Goal: Information Seeking & Learning: Learn about a topic

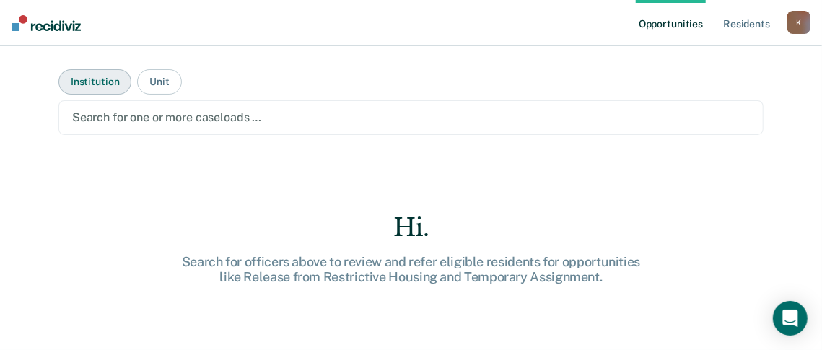
click at [87, 85] on button "Institution" at bounding box center [94, 81] width 73 height 25
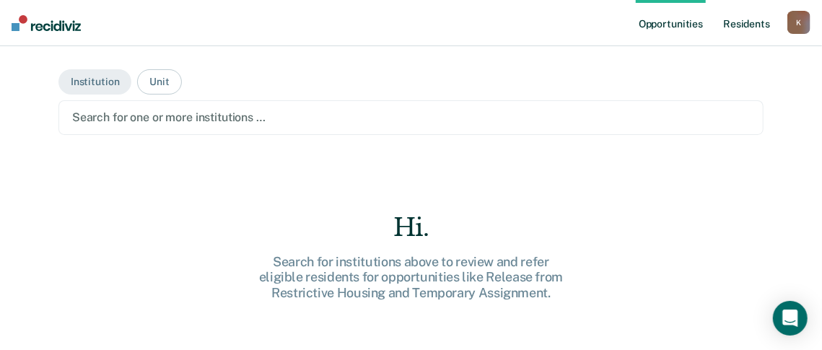
click at [767, 26] on link "Resident s" at bounding box center [746, 23] width 53 height 46
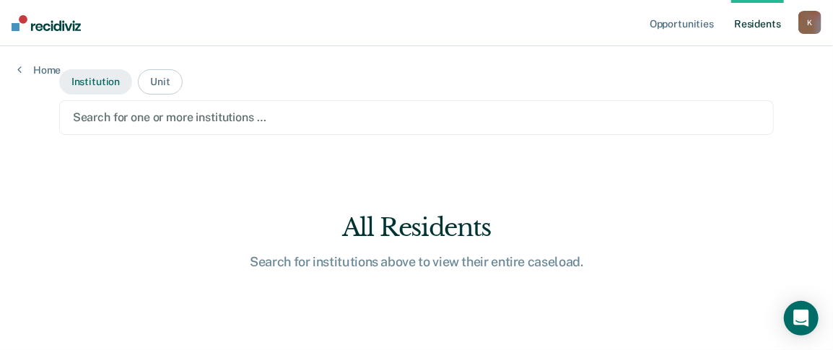
click at [87, 84] on button "Institution" at bounding box center [95, 81] width 73 height 25
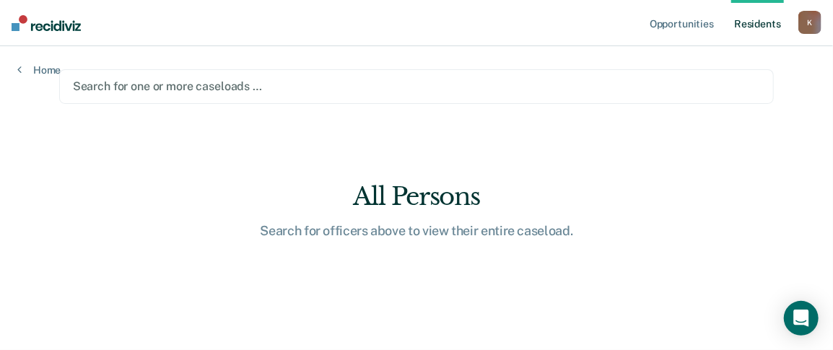
click at [162, 92] on div at bounding box center [417, 86] width 688 height 17
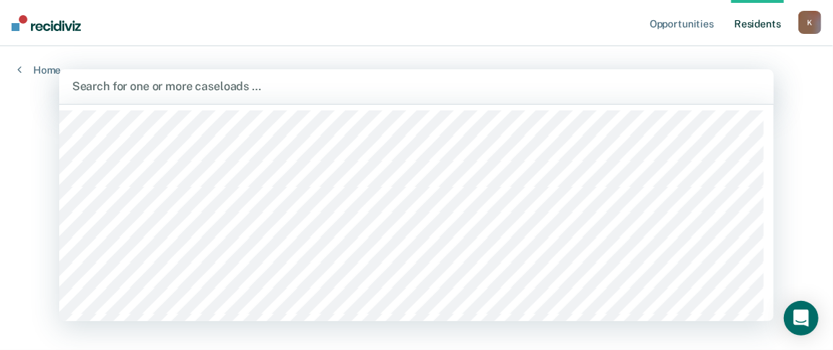
click at [46, 62] on div "Home" at bounding box center [39, 61] width 78 height 30
click at [95, 79] on div "Search for one or more caseloads …" at bounding box center [417, 85] width 692 height 19
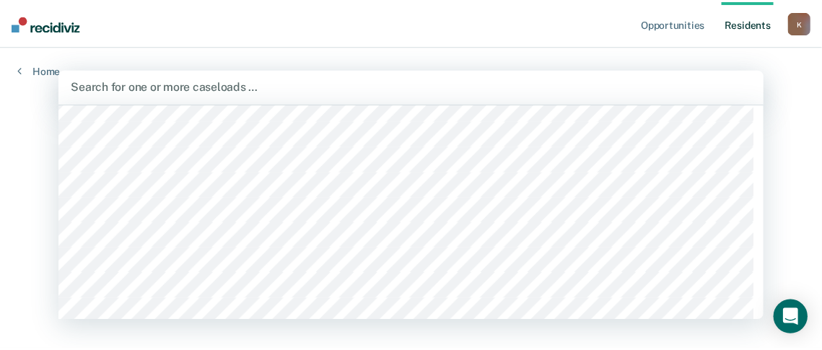
scroll to position [1370, 0]
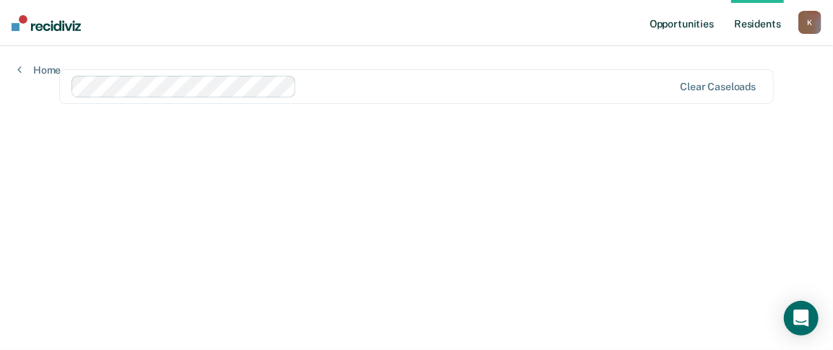
click at [700, 25] on link "Opportunities" at bounding box center [682, 23] width 70 height 46
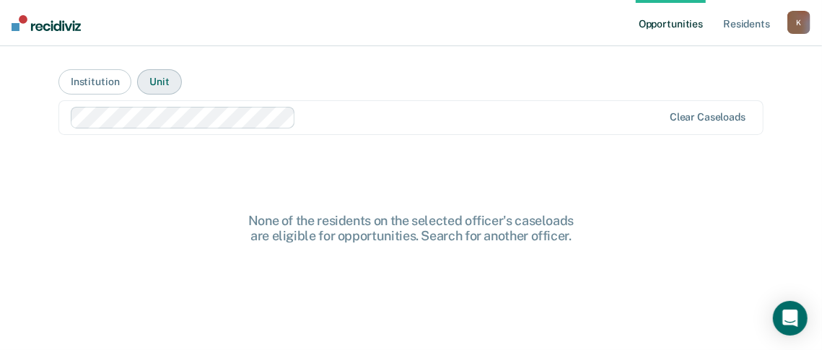
click at [152, 82] on button "Unit" at bounding box center [159, 81] width 44 height 25
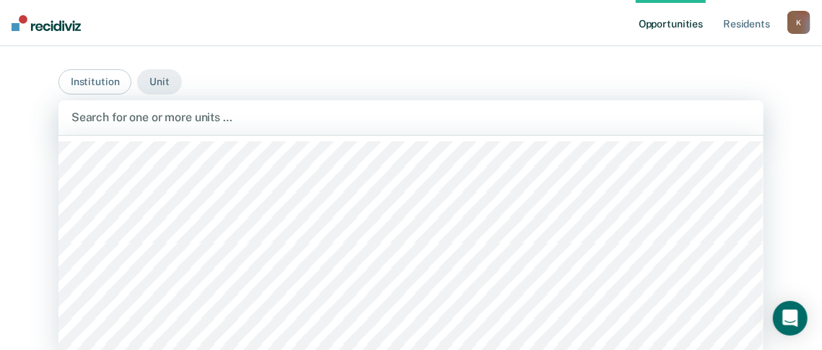
click at [150, 124] on div "Search for one or more units …" at bounding box center [411, 117] width 682 height 19
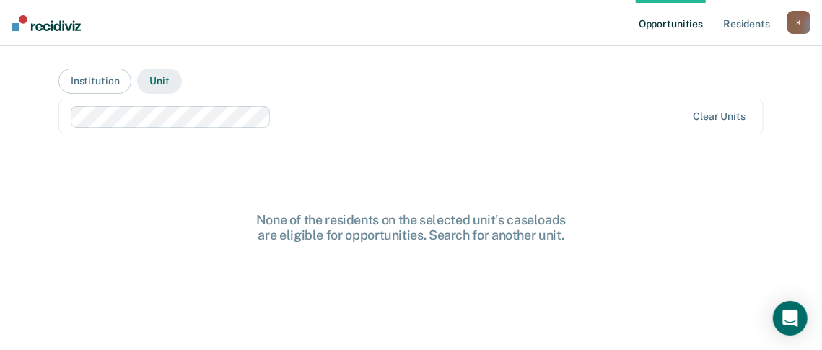
click at [155, 81] on button "Unit" at bounding box center [159, 81] width 44 height 25
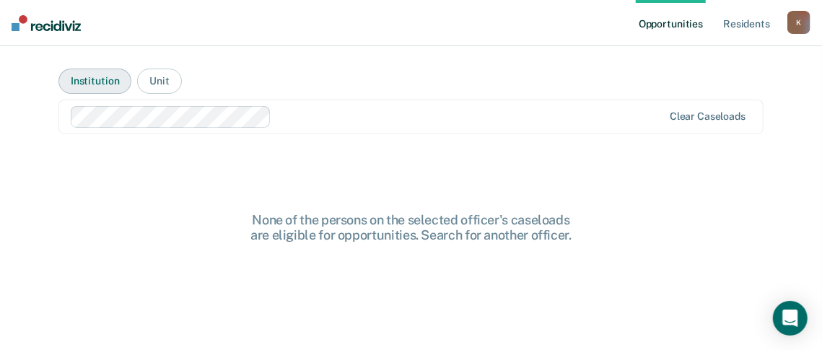
click at [95, 78] on button "Institution" at bounding box center [94, 81] width 73 height 25
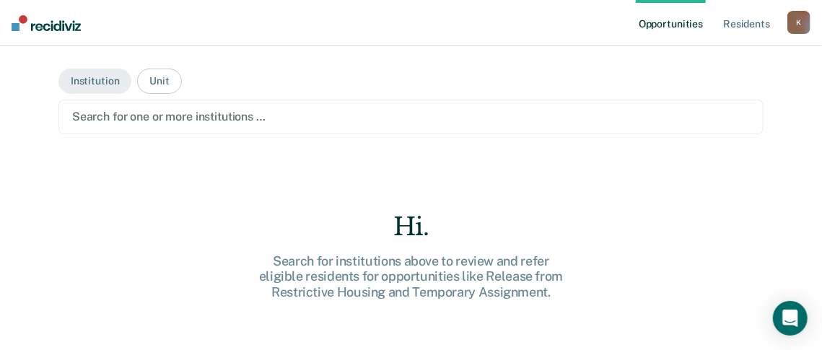
click at [123, 108] on div at bounding box center [411, 116] width 678 height 17
click at [102, 81] on button "Institution" at bounding box center [94, 81] width 73 height 25
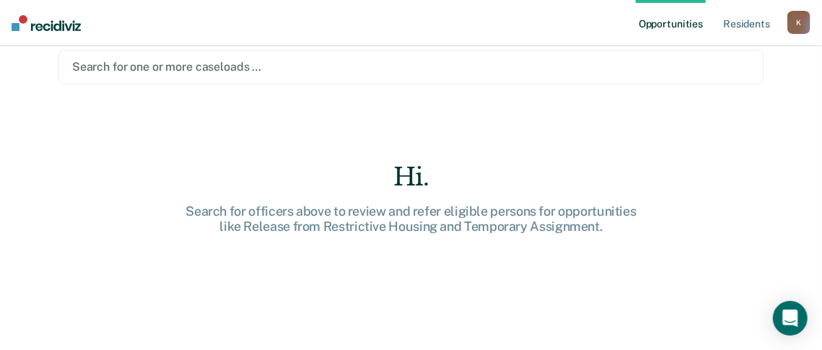
scroll to position [0, 0]
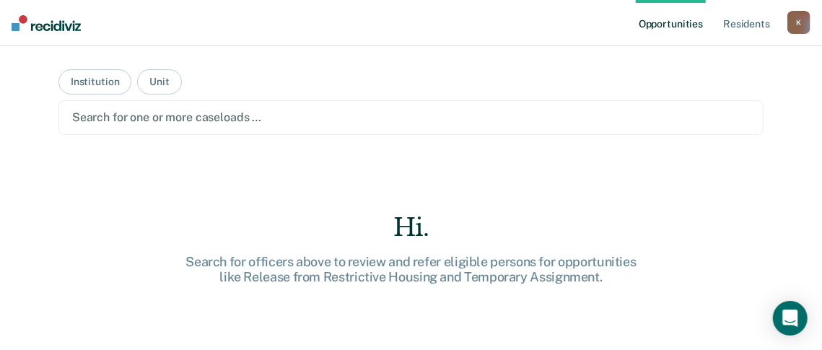
click at [102, 118] on div at bounding box center [411, 117] width 678 height 17
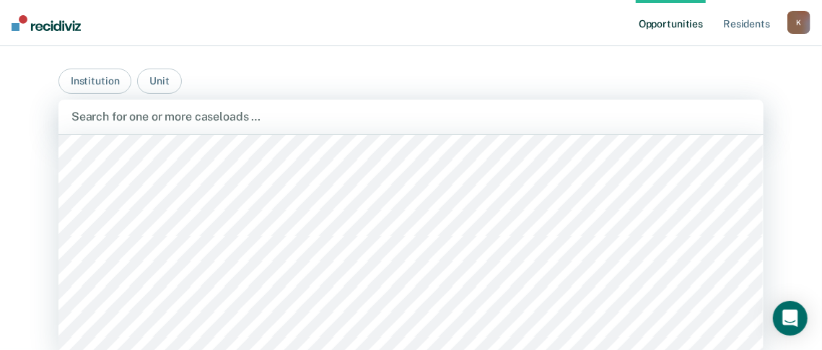
scroll to position [3848, 0]
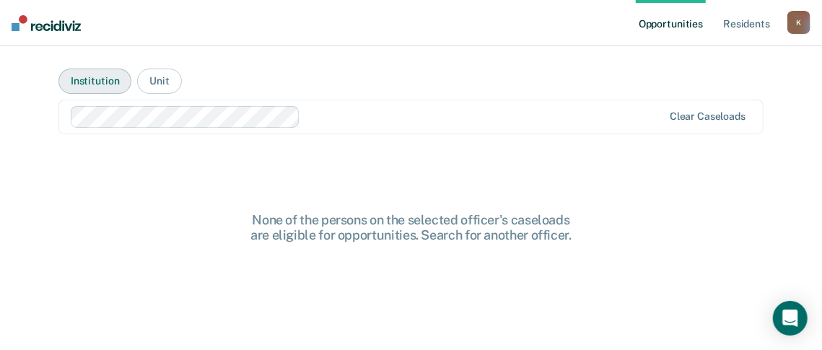
click at [96, 84] on button "Institution" at bounding box center [94, 81] width 73 height 25
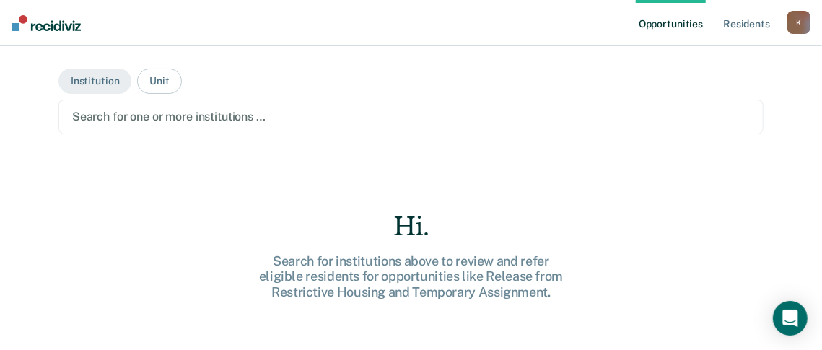
click at [126, 111] on div at bounding box center [411, 116] width 678 height 17
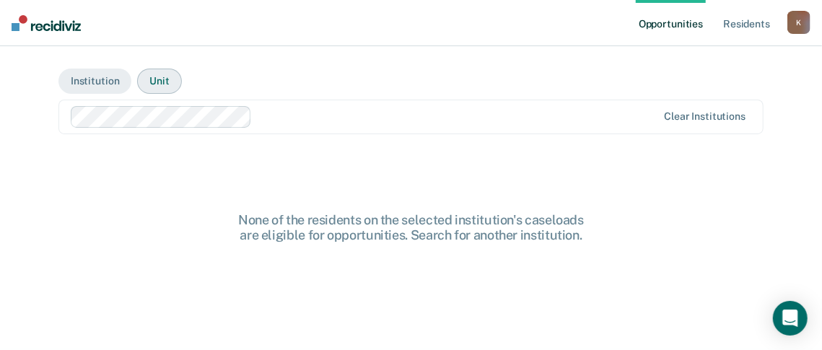
click at [156, 79] on button "Unit" at bounding box center [159, 81] width 44 height 25
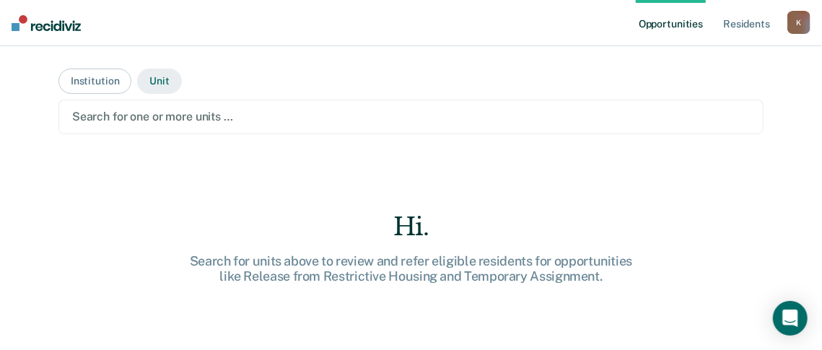
click at [156, 79] on button "Unit" at bounding box center [159, 81] width 44 height 25
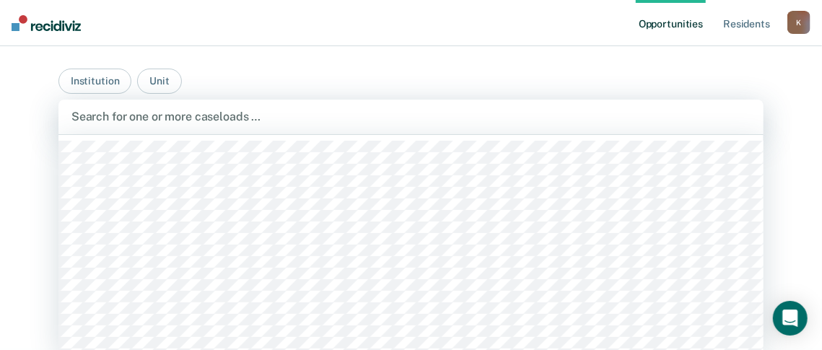
click at [180, 118] on div at bounding box center [410, 116] width 679 height 17
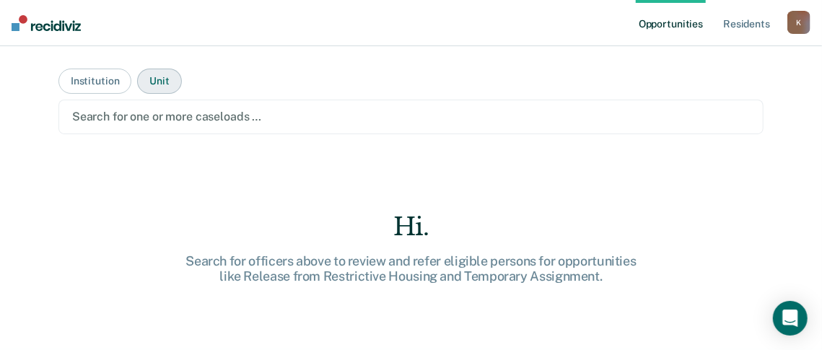
click at [152, 69] on button "Unit" at bounding box center [159, 81] width 44 height 25
click at [188, 118] on div at bounding box center [411, 116] width 678 height 17
click at [162, 76] on button "Unit" at bounding box center [159, 81] width 44 height 25
click at [740, 21] on link "Resident s" at bounding box center [746, 23] width 53 height 46
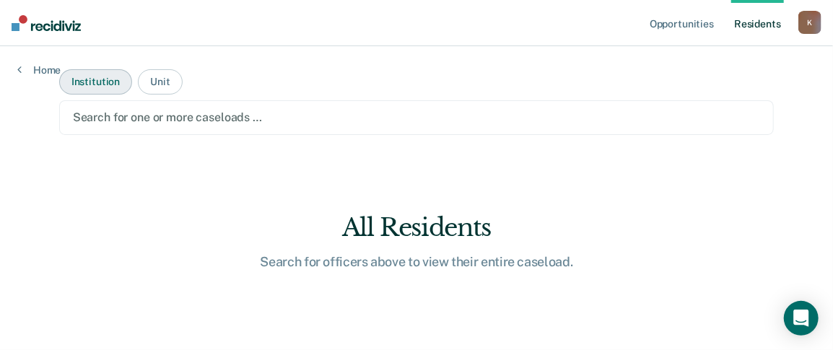
click at [108, 84] on button "Institution" at bounding box center [95, 81] width 73 height 25
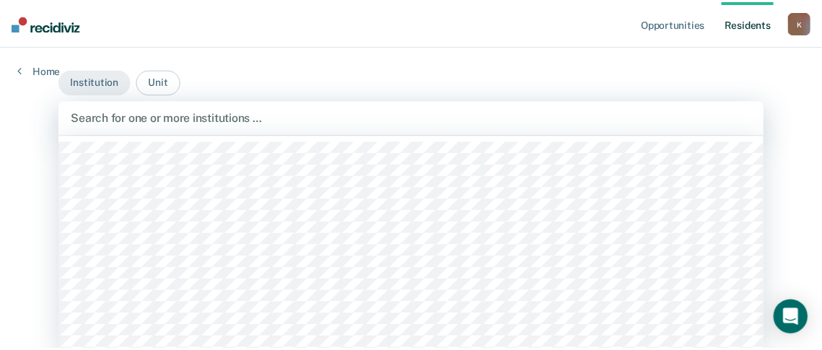
scroll to position [1, 0]
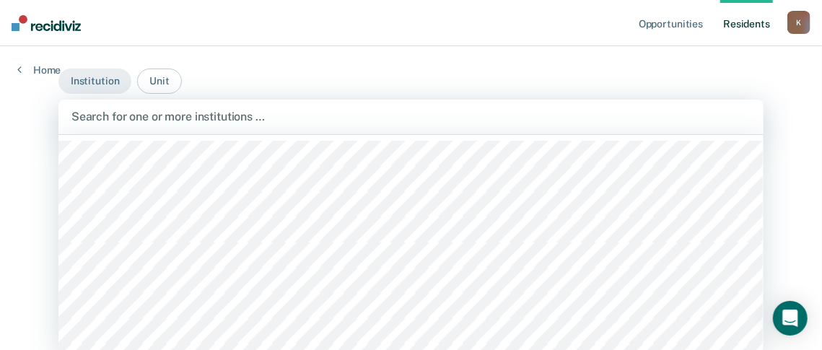
click at [117, 118] on div at bounding box center [410, 116] width 679 height 17
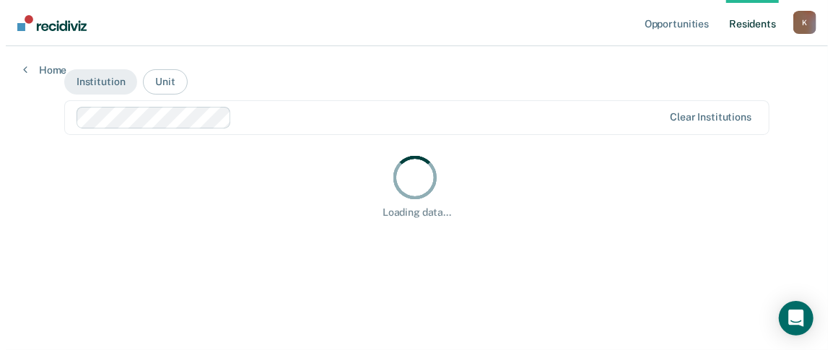
scroll to position [0, 0]
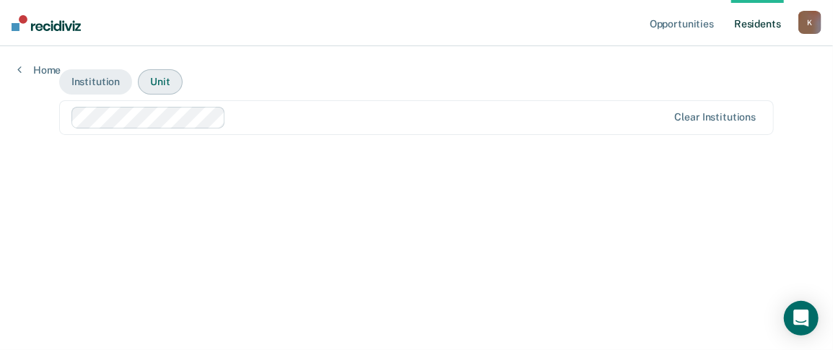
click at [160, 77] on button "Unit" at bounding box center [160, 81] width 44 height 25
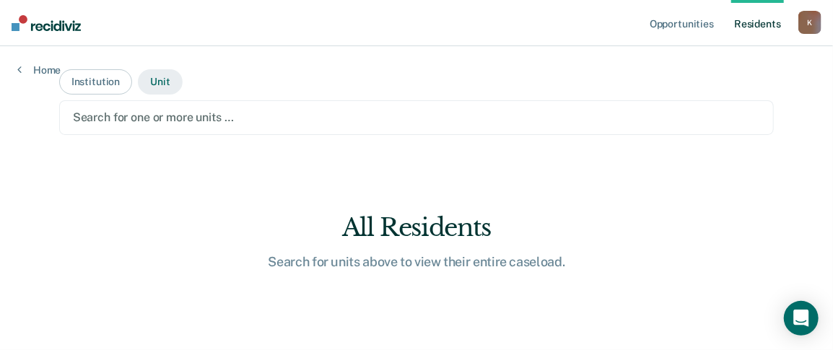
click at [160, 77] on button "Unit" at bounding box center [160, 81] width 44 height 25
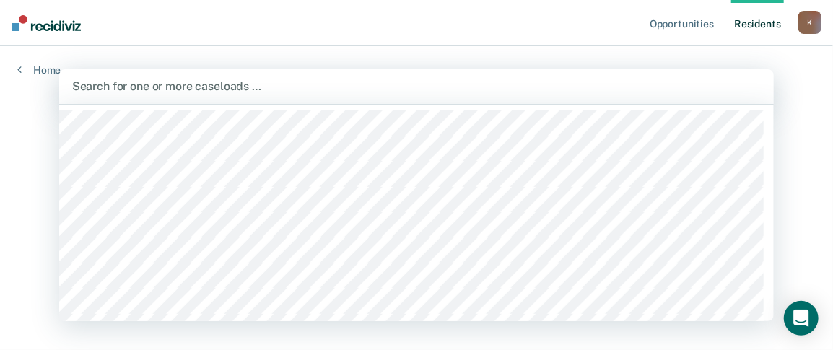
click at [165, 85] on div at bounding box center [416, 86] width 689 height 17
click at [141, 104] on div at bounding box center [416, 212] width 715 height 217
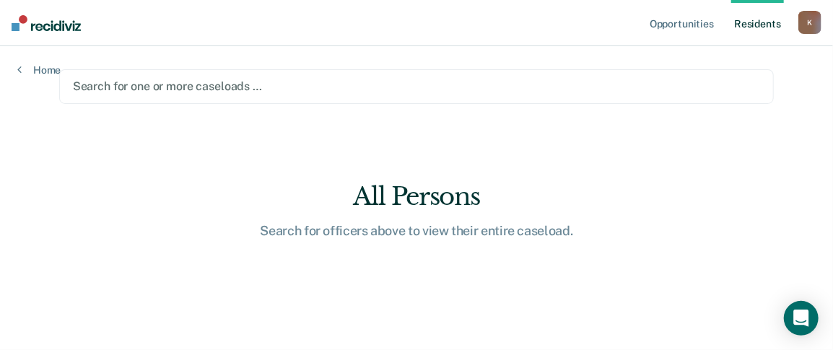
click at [141, 90] on div at bounding box center [417, 86] width 688 height 17
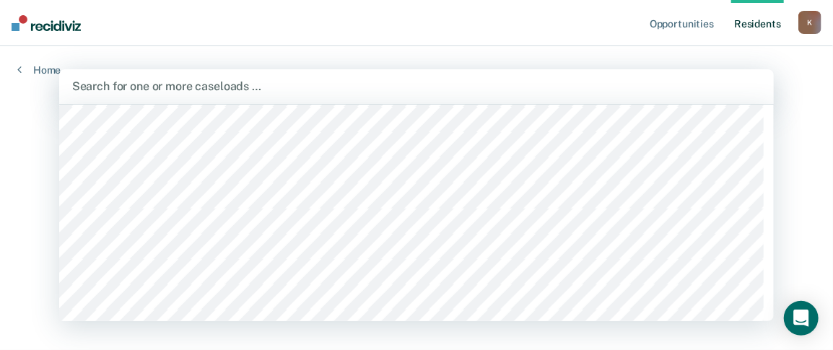
scroll to position [553, 0]
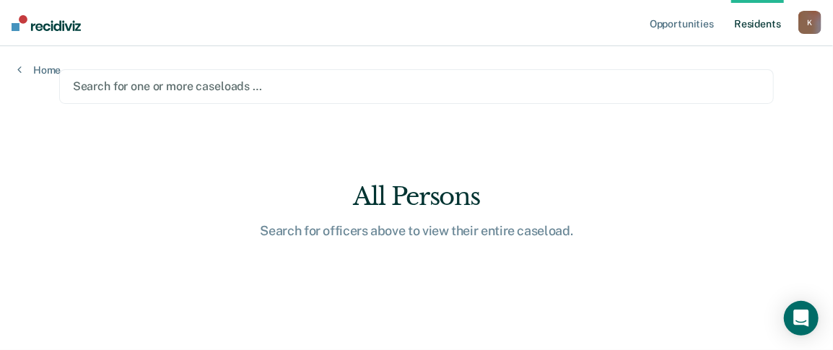
drag, startPoint x: 703, startPoint y: 90, endPoint x: 614, endPoint y: 164, distance: 115.3
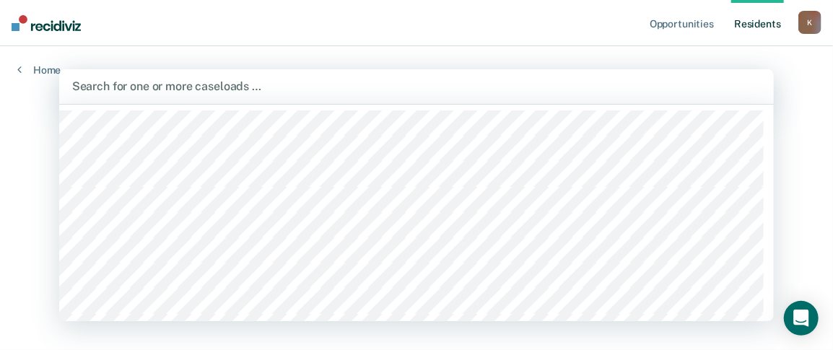
click at [211, 74] on div "Search for one or more caseloads …" at bounding box center [416, 86] width 715 height 35
